Goal: Entertainment & Leisure: Consume media (video, audio)

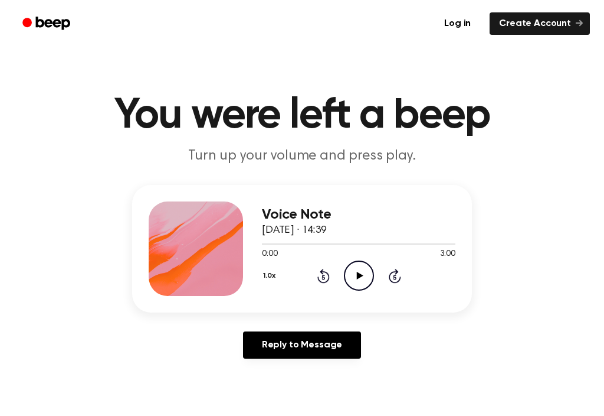
click at [369, 285] on circle at bounding box center [359, 275] width 29 height 29
click at [326, 276] on icon "Rewind 5 seconds" at bounding box center [323, 275] width 13 height 15
click at [356, 271] on icon "Pause Audio" at bounding box center [359, 275] width 30 height 30
click at [355, 271] on icon "Play Audio" at bounding box center [359, 275] width 30 height 30
click at [343, 281] on div "1.0x Rewind 5 seconds Play Audio Skip 5 seconds" at bounding box center [359, 275] width 194 height 30
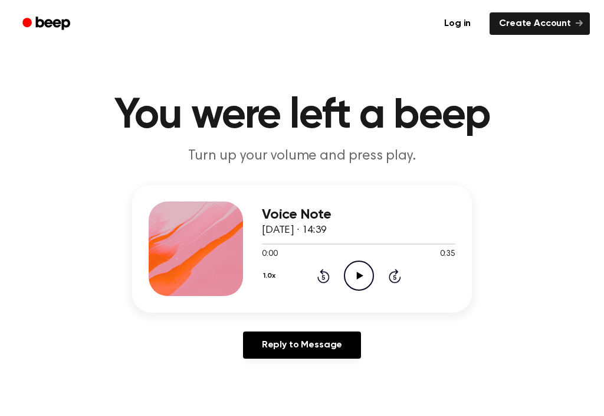
click at [362, 284] on icon "Play Audio" at bounding box center [359, 275] width 30 height 30
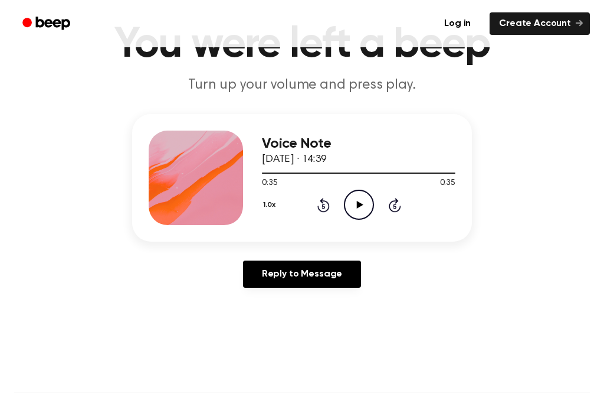
scroll to position [86, 0]
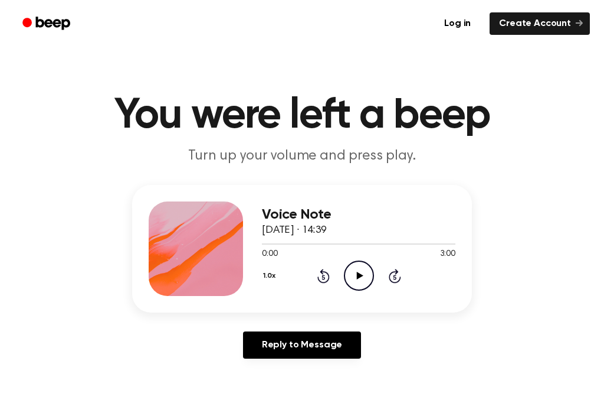
click at [361, 274] on icon at bounding box center [360, 276] width 6 height 8
click at [358, 277] on icon "Pause Audio" at bounding box center [359, 275] width 30 height 30
click at [322, 280] on icon "Rewind 5 seconds" at bounding box center [323, 275] width 13 height 15
click at [349, 280] on icon "Play Audio" at bounding box center [359, 275] width 30 height 30
click at [322, 272] on icon at bounding box center [324, 276] width 12 height 14
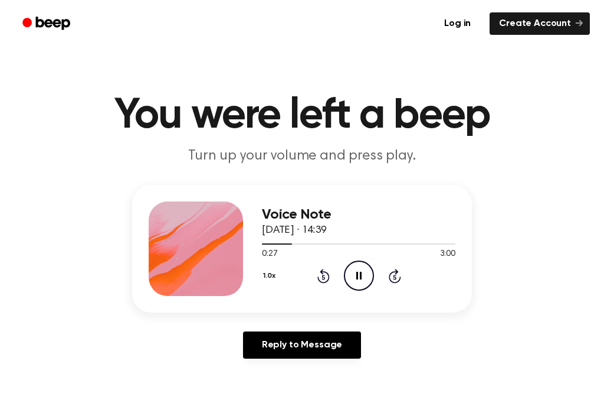
click at [311, 278] on div "1.0x Rewind 5 seconds Pause Audio Skip 5 seconds" at bounding box center [359, 275] width 194 height 30
click at [320, 273] on icon "Rewind 5 seconds" at bounding box center [323, 275] width 13 height 15
click at [321, 272] on icon at bounding box center [324, 276] width 12 height 14
click at [375, 412] on main "You were left a beep Turn up your volume and press play. Voice Note 18 Septembe…" at bounding box center [302, 373] width 604 height 746
